Goal: Task Accomplishment & Management: Use online tool/utility

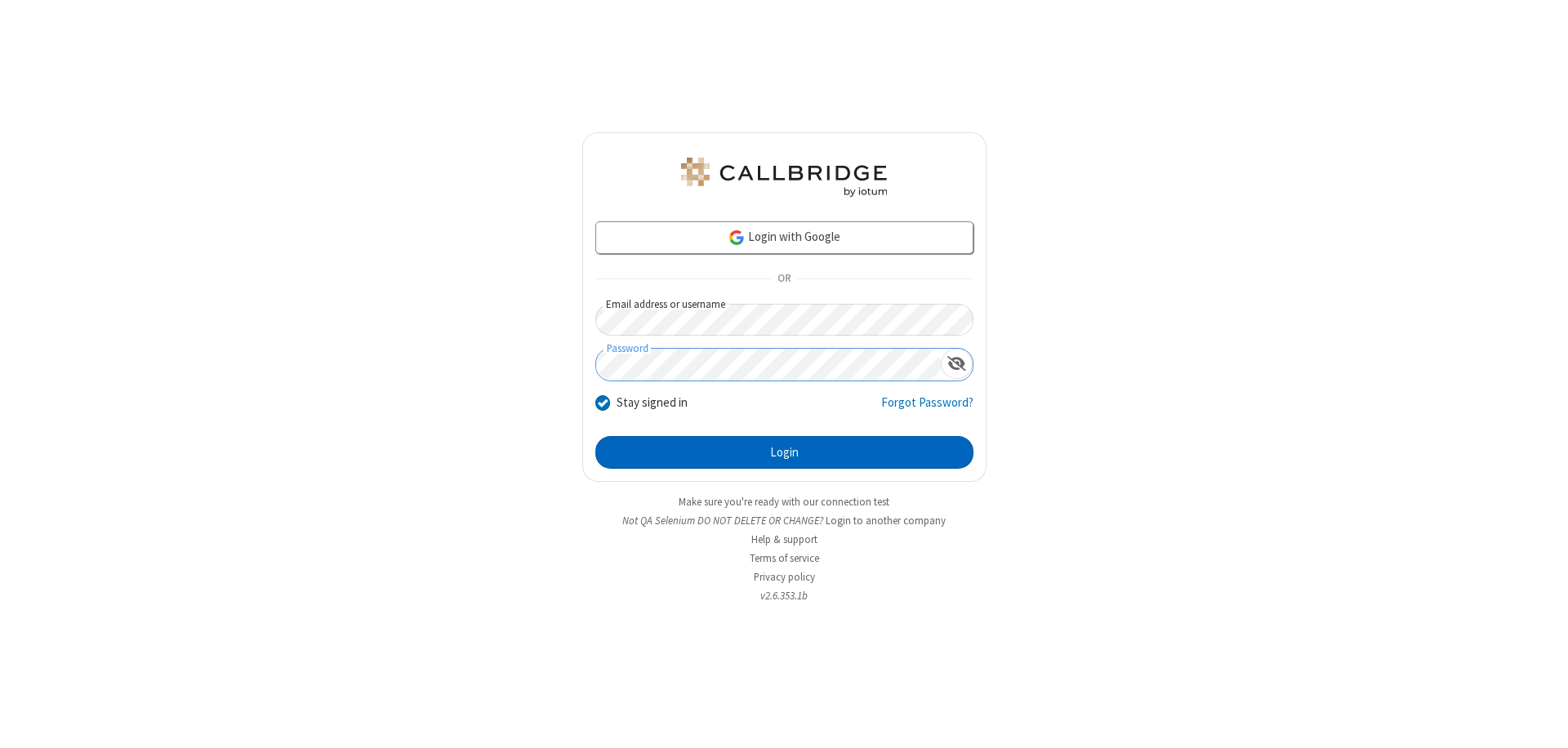
click at [784, 452] on button "Login" at bounding box center [785, 452] width 378 height 33
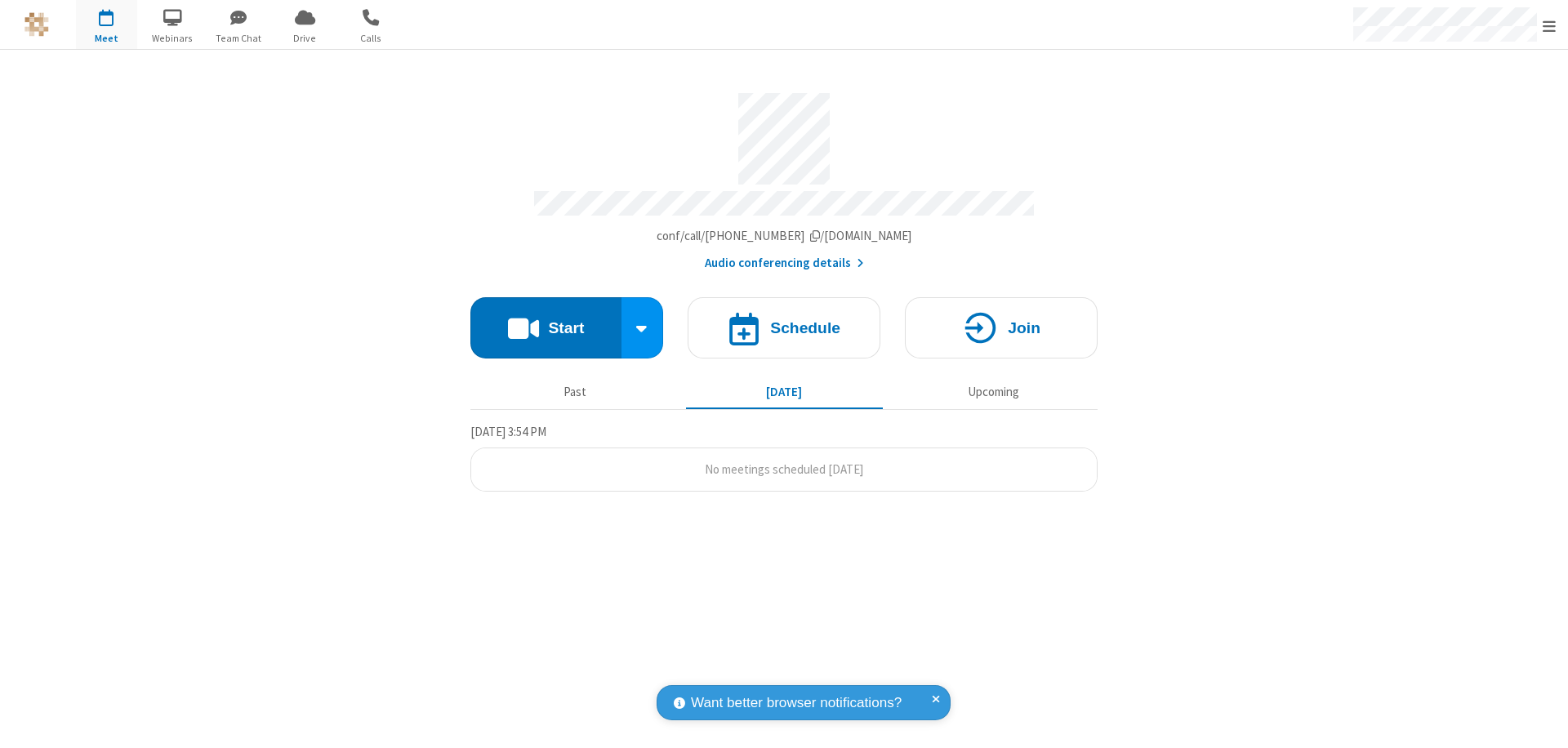
click at [545, 320] on button "Start" at bounding box center [545, 328] width 151 height 61
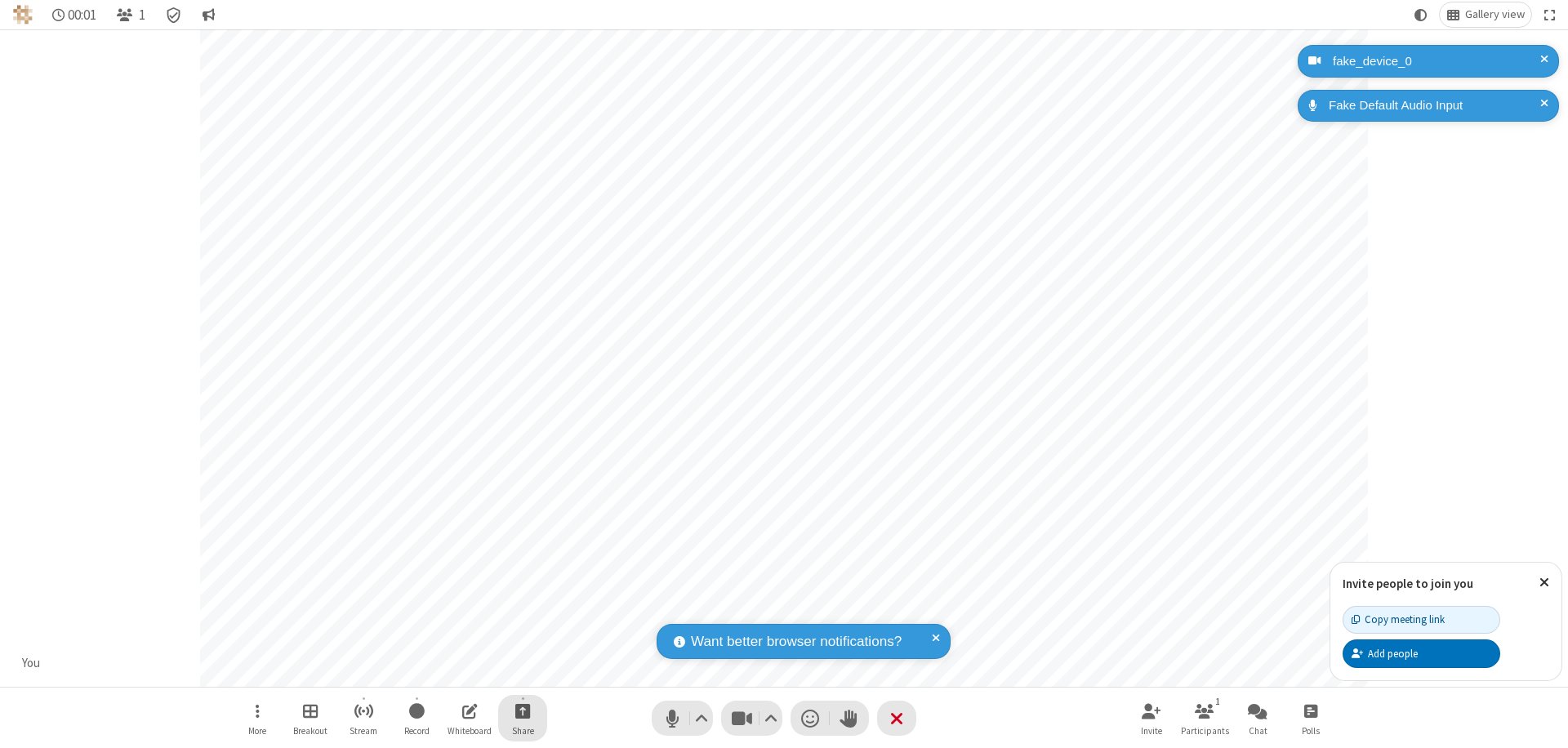
click at [523, 710] on span "Start sharing" at bounding box center [523, 710] width 16 height 21
click at [522, 611] on span "Share additional camera" at bounding box center [532, 614] width 121 height 14
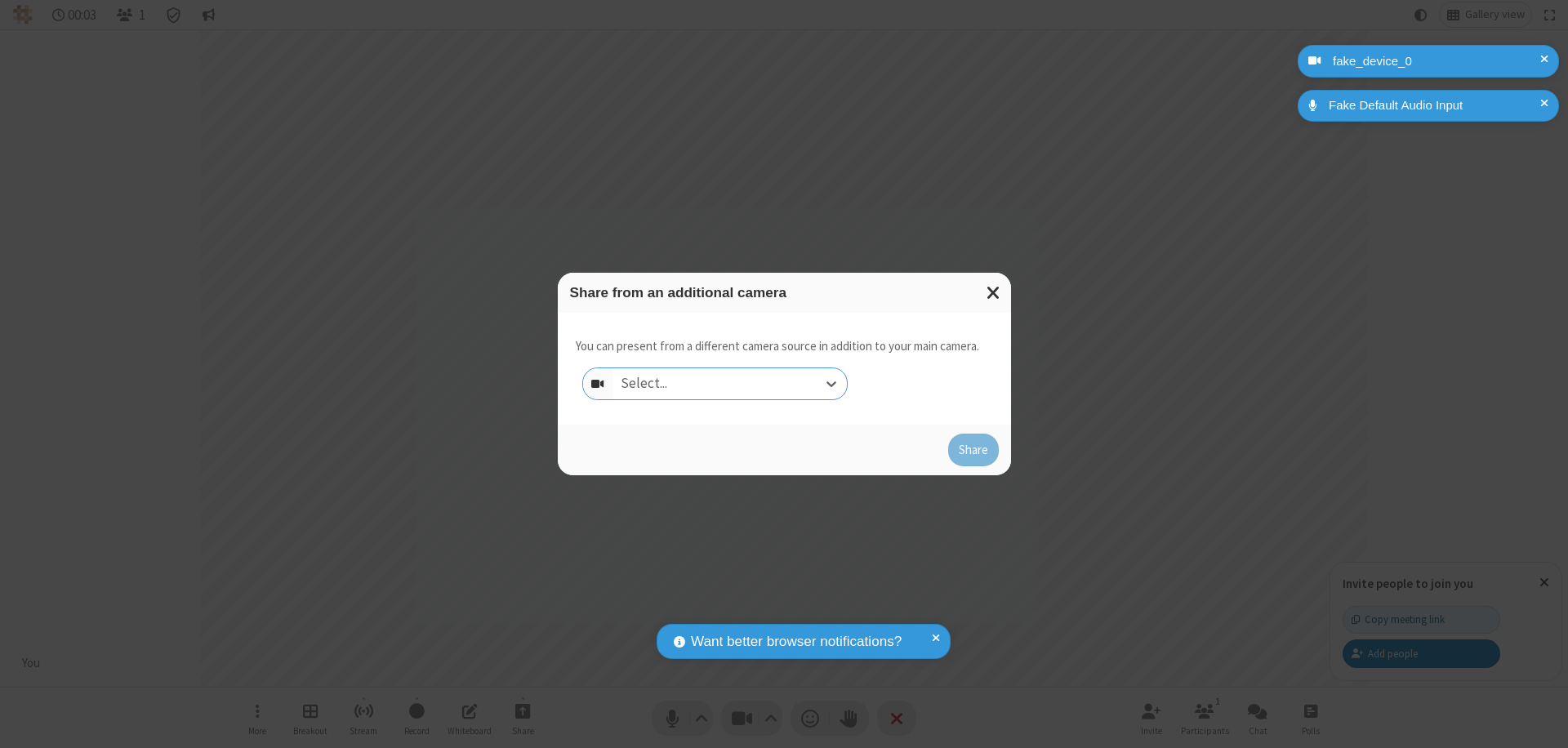
click at [729, 384] on div "Select..." at bounding box center [730, 384] width 235 height 31
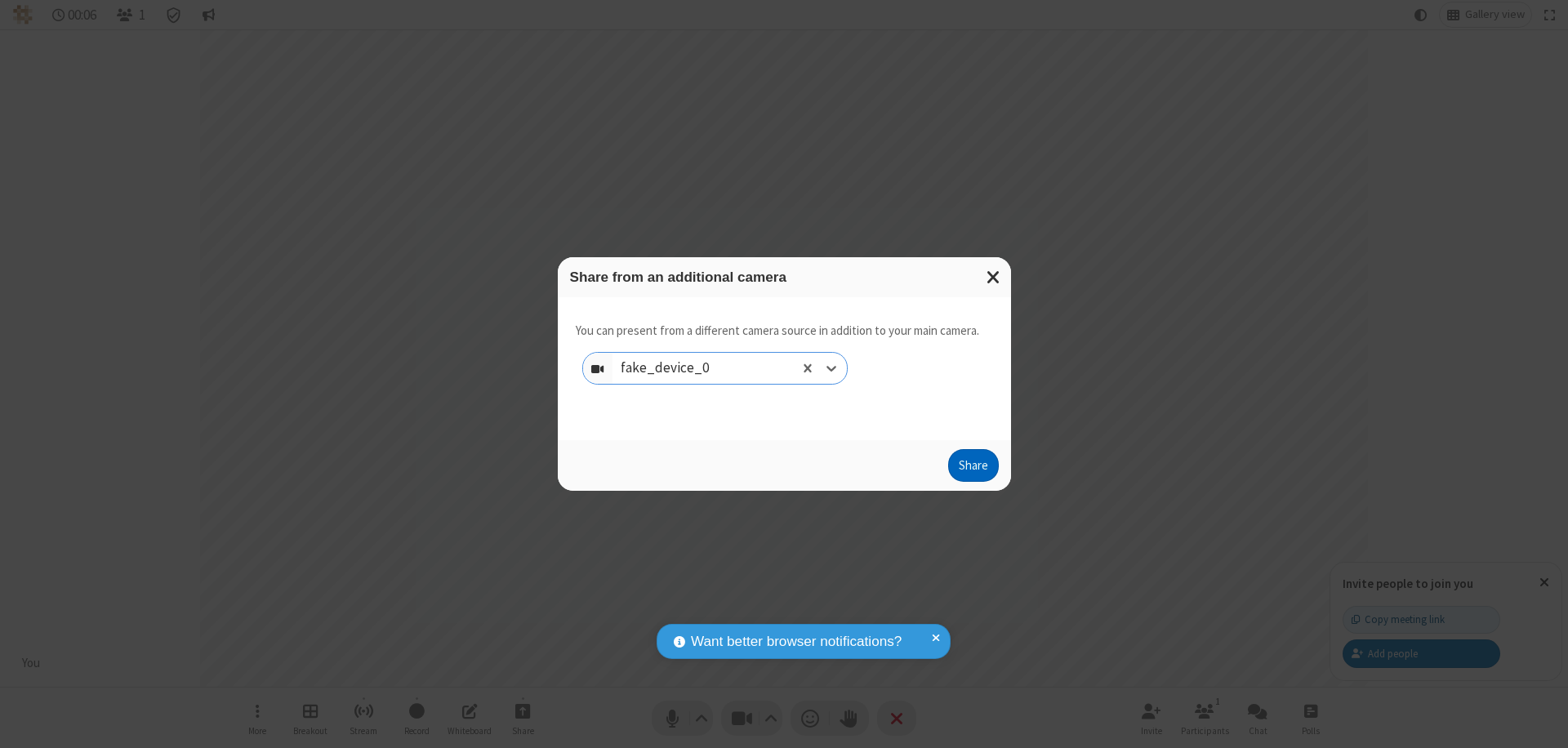
click at [973, 468] on button "Share" at bounding box center [973, 466] width 50 height 33
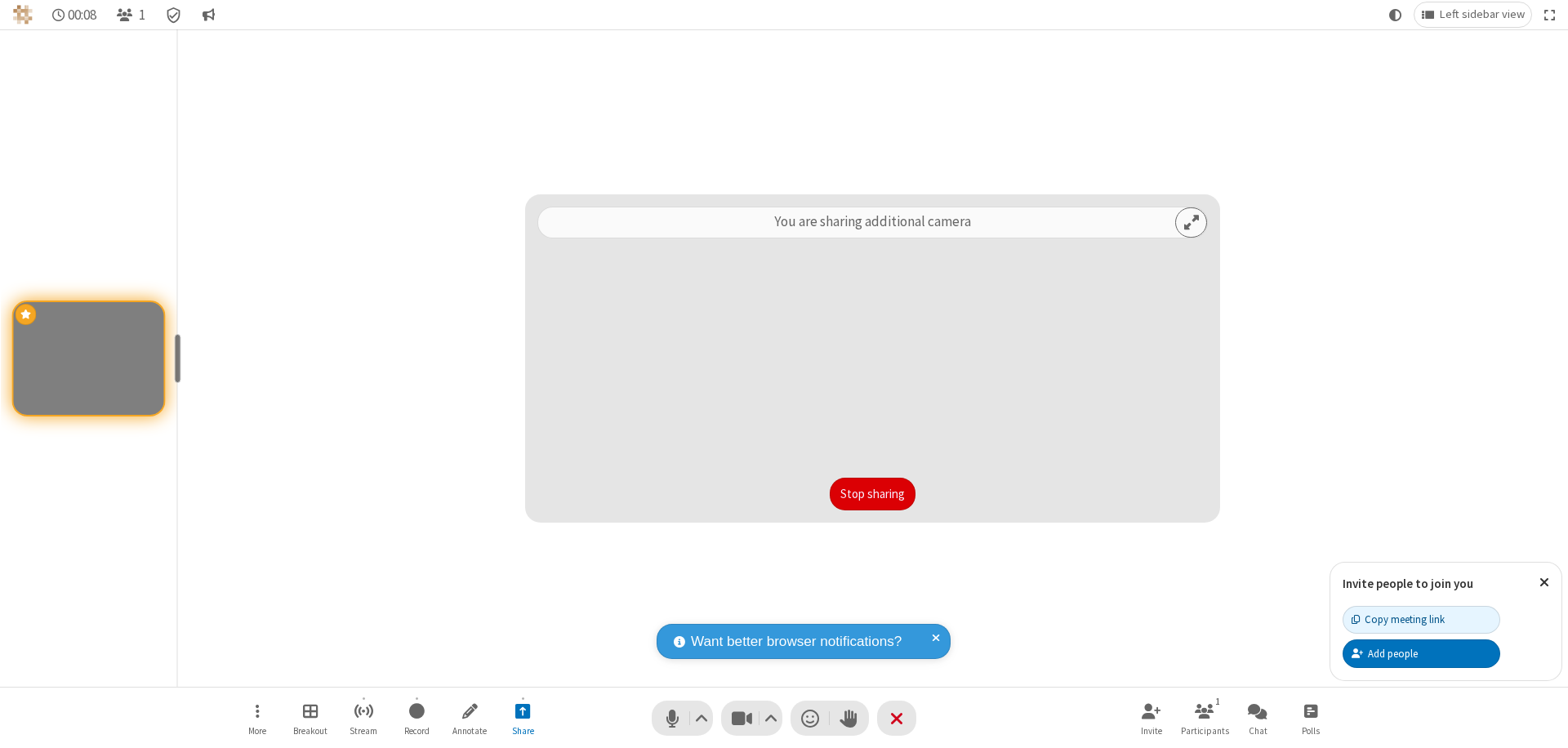
click at [872, 494] on button "Stop sharing" at bounding box center [872, 494] width 86 height 33
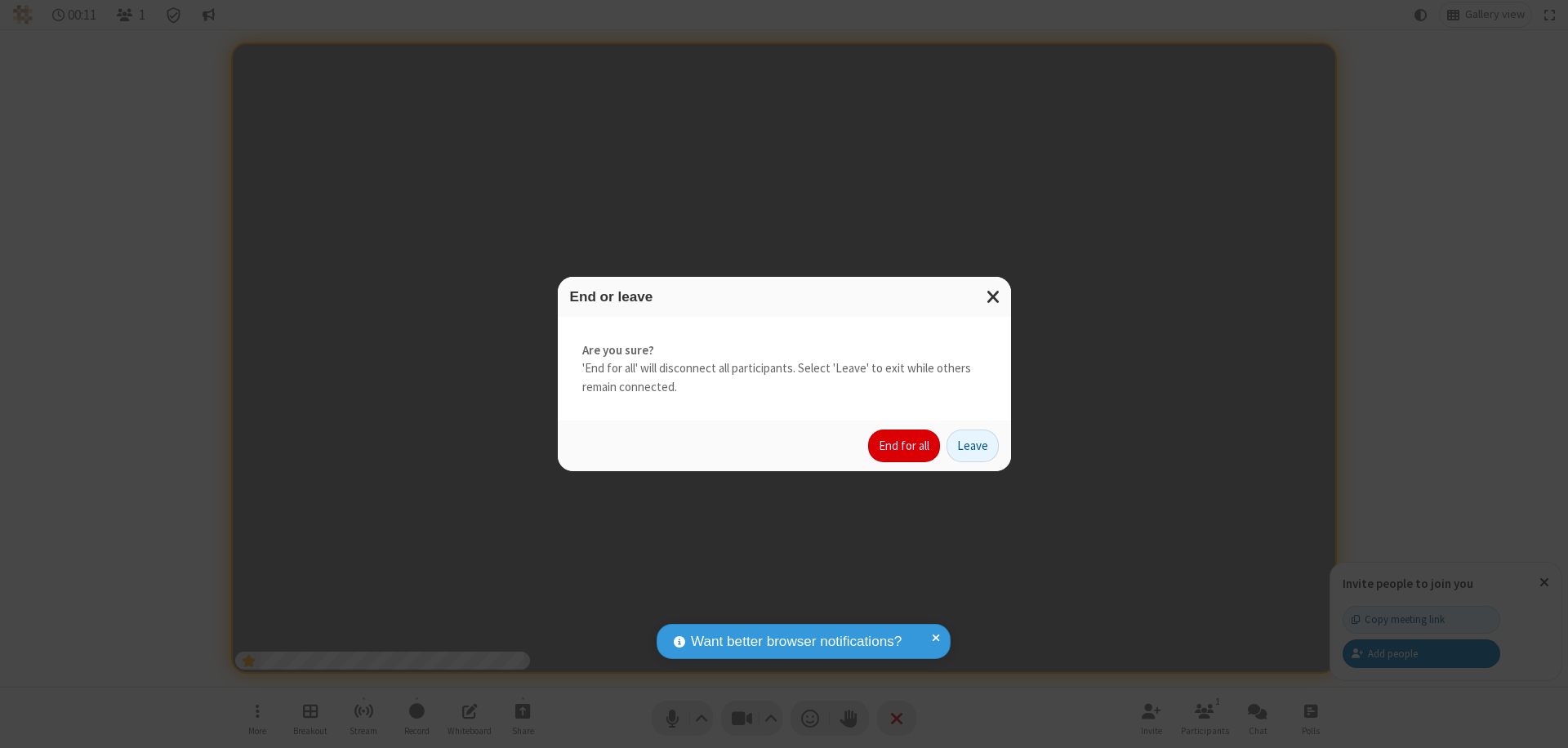
click at [905, 446] on button "End for all" at bounding box center [904, 446] width 72 height 33
